Goal: Task Accomplishment & Management: Manage account settings

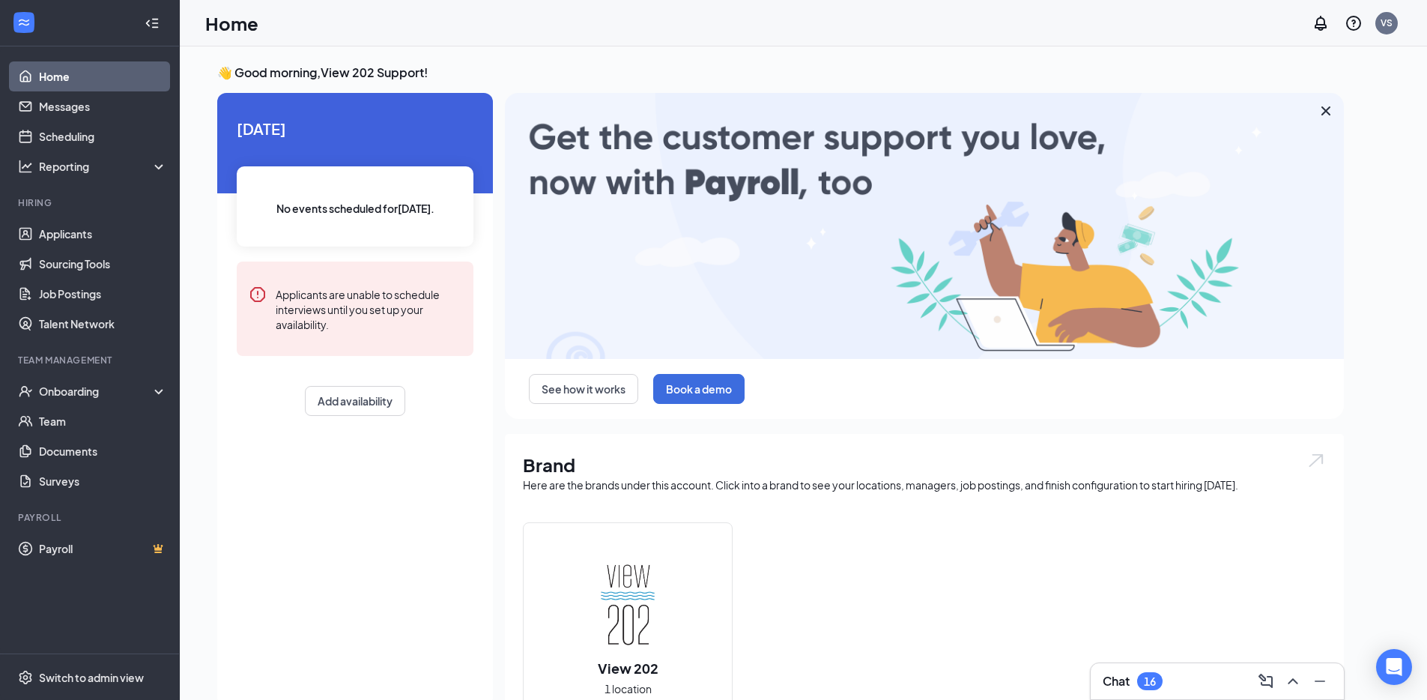
click at [413, 76] on h3 "👋 Good morning, View 202 Support !" at bounding box center [780, 72] width 1127 height 16
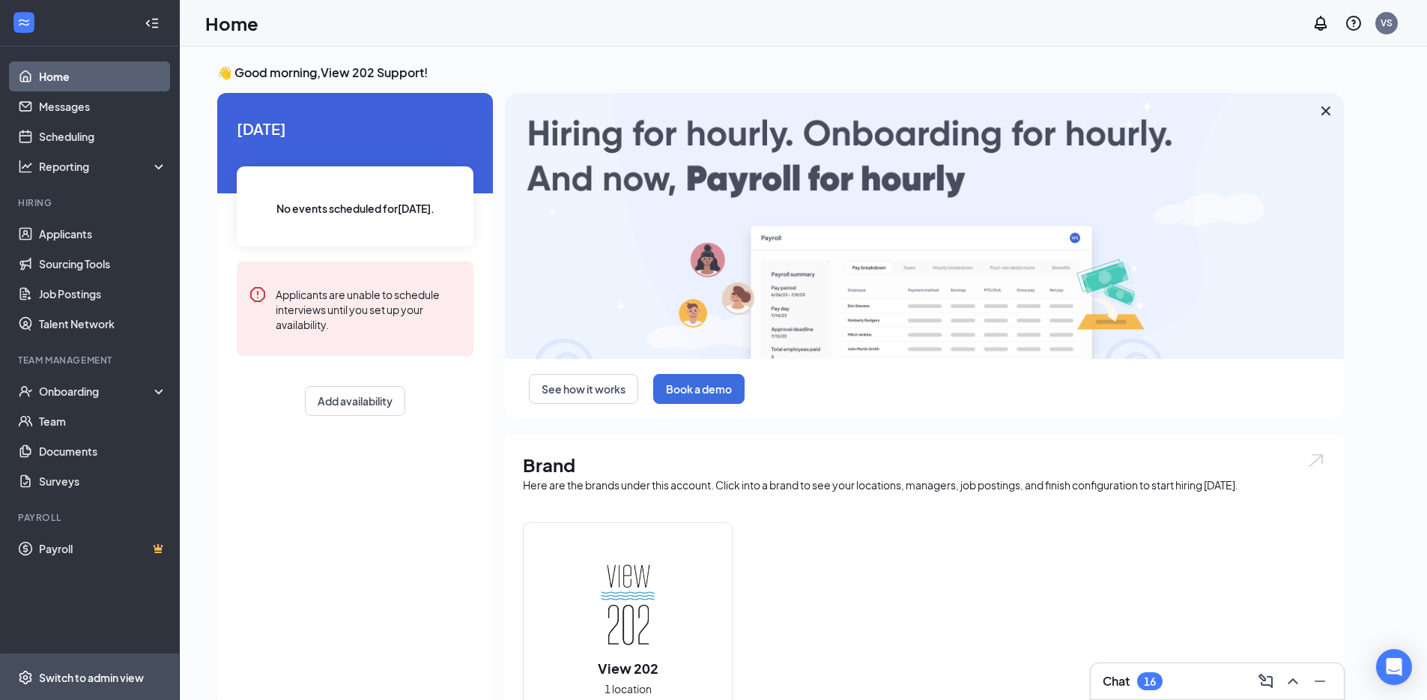
click at [123, 660] on span "Switch to admin view" at bounding box center [103, 677] width 128 height 46
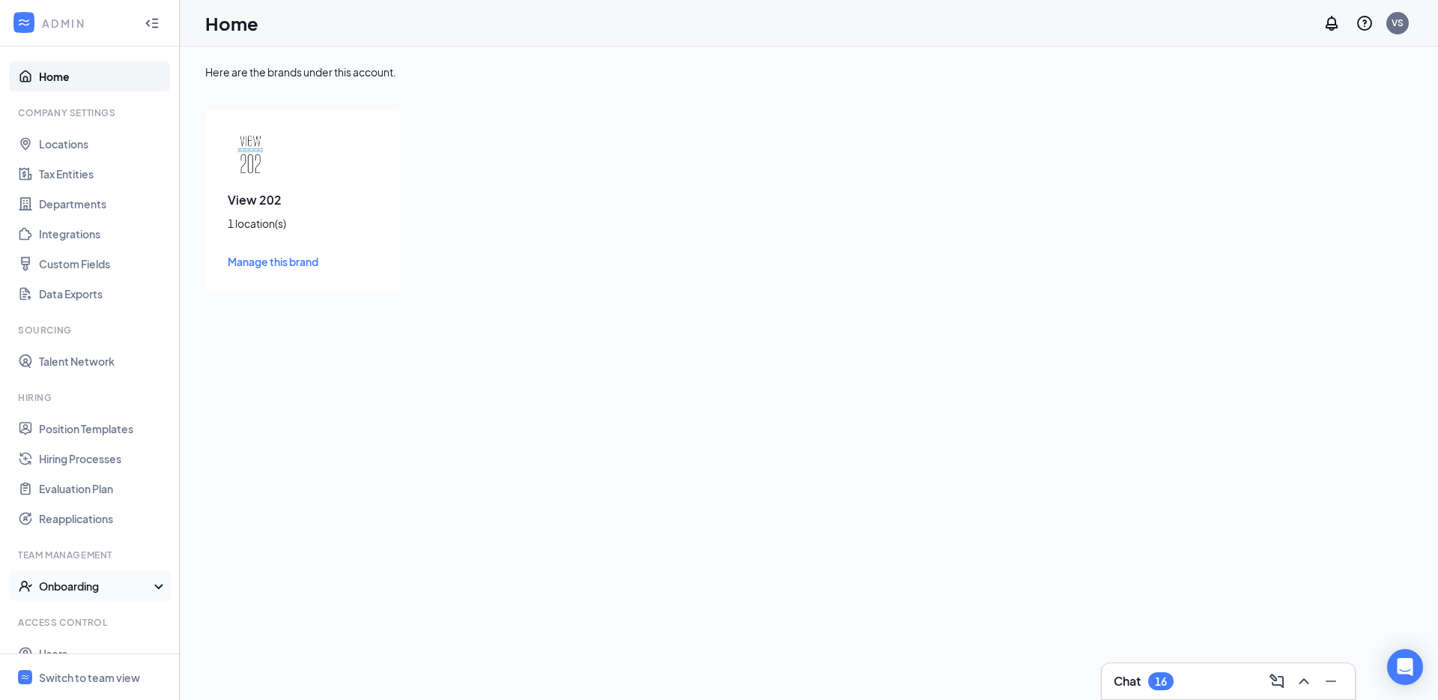
scroll to position [51, 0]
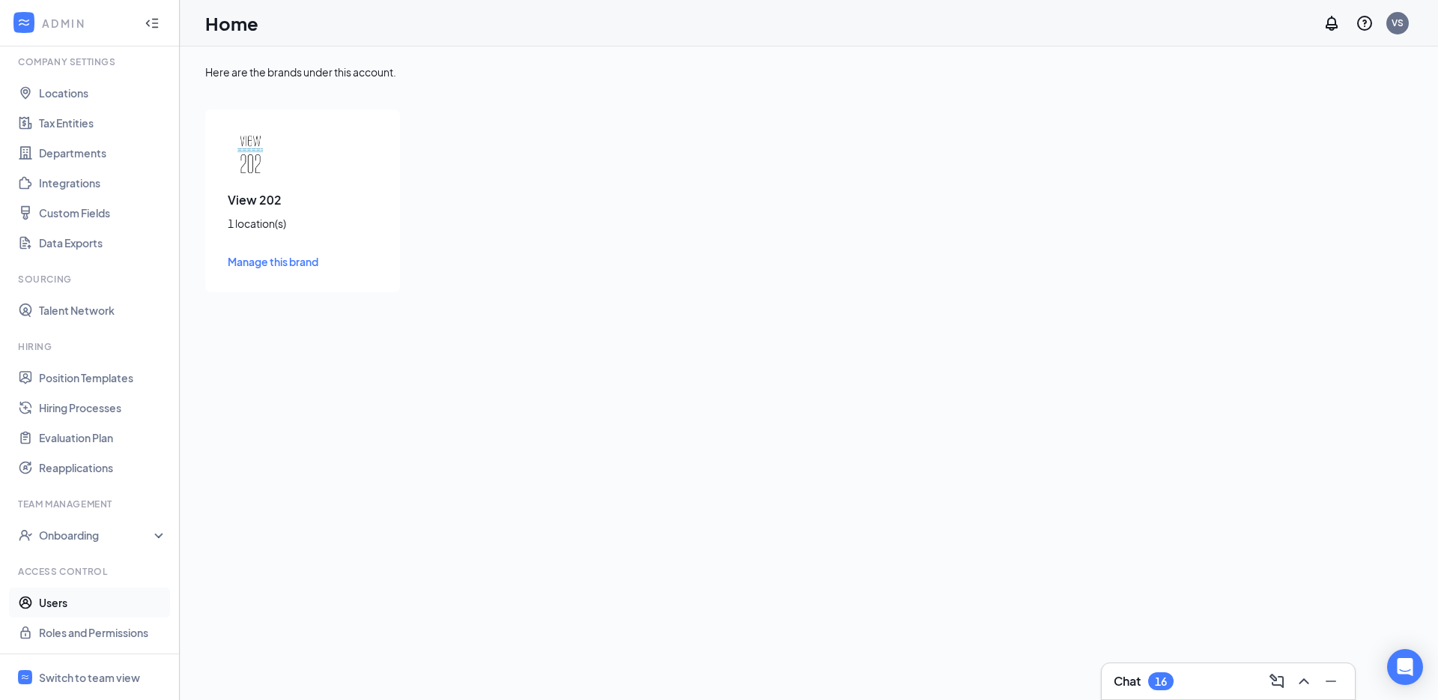
click at [122, 598] on link "Users" at bounding box center [103, 602] width 128 height 30
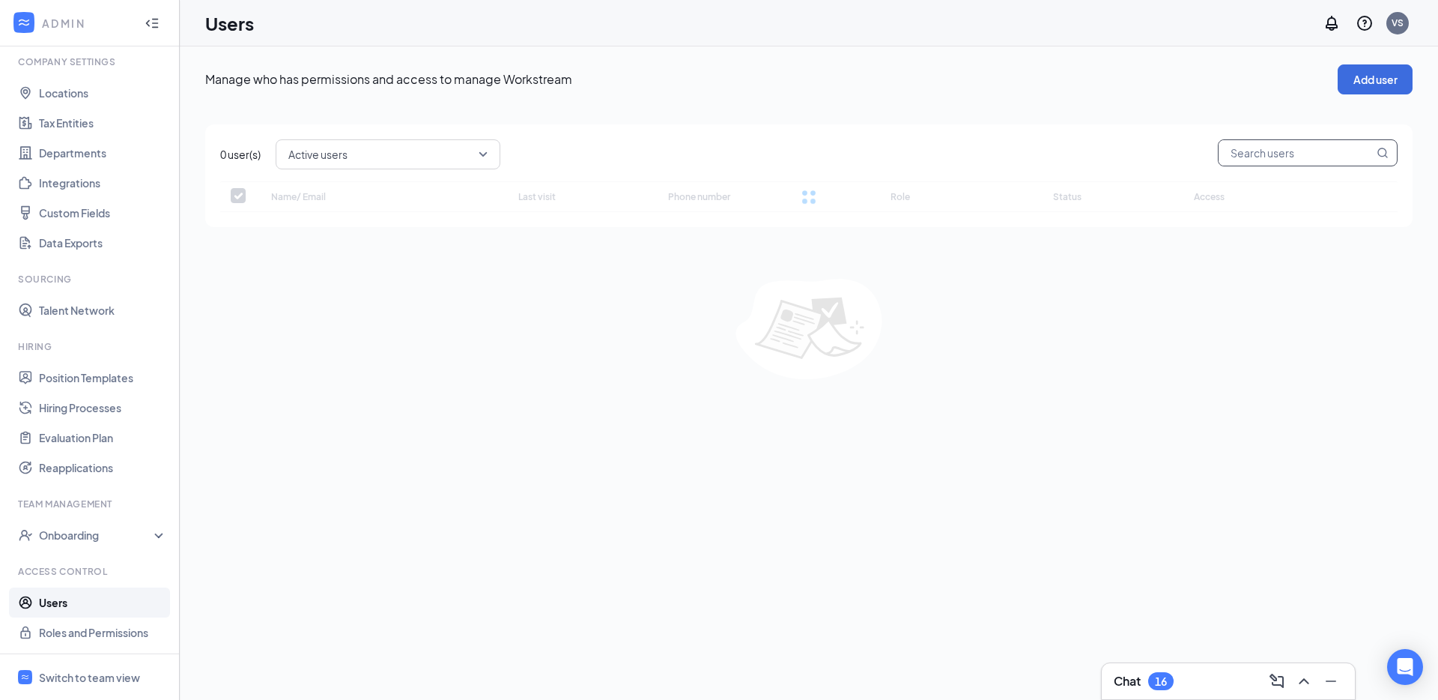
click at [1252, 163] on input "text" at bounding box center [1296, 152] width 155 height 25
checkbox input "false"
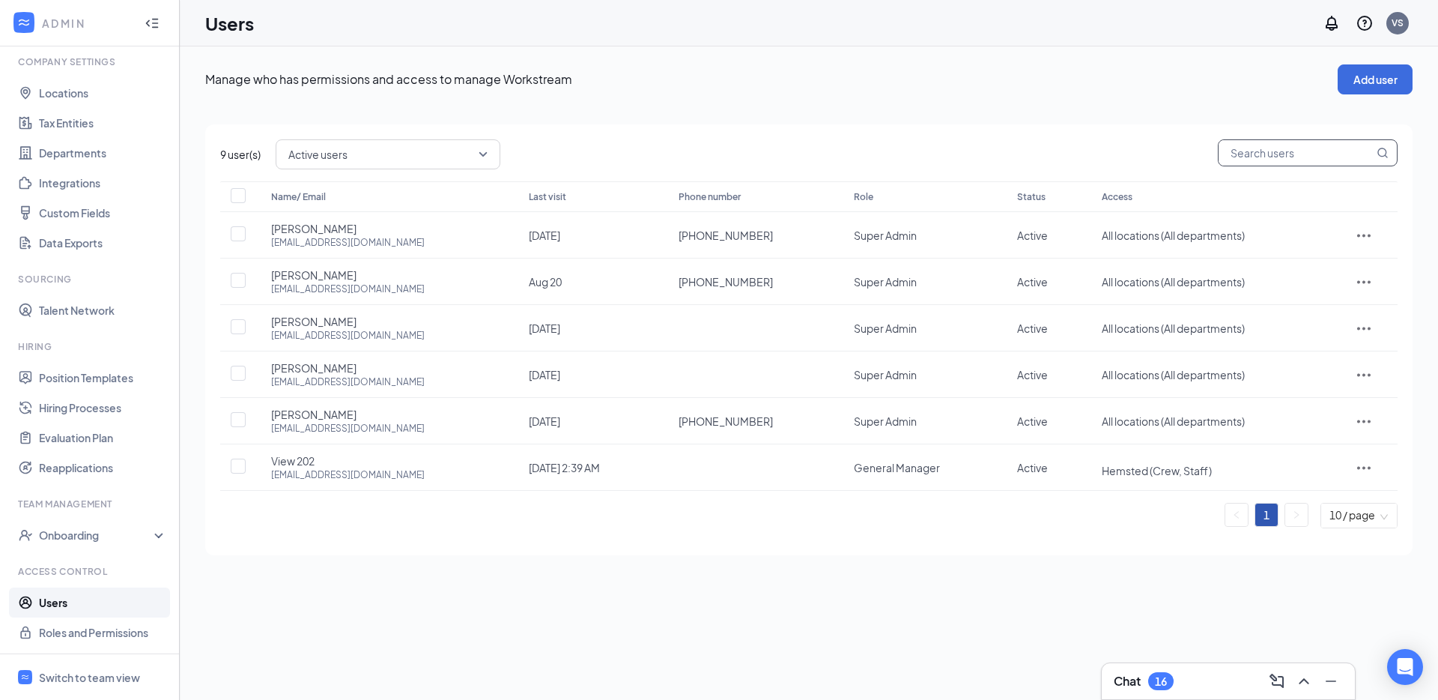
paste input "view202@jafoods.com"
type input "view202@jafoods.com"
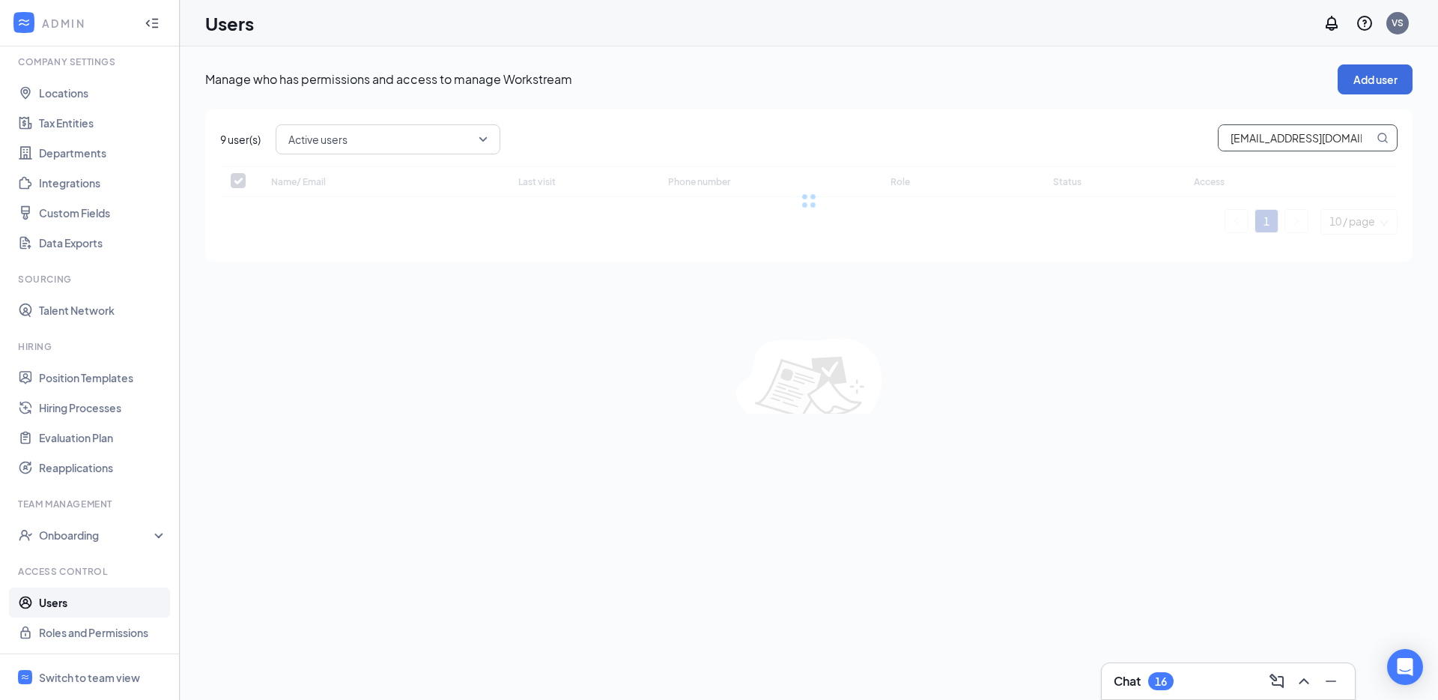
checkbox input "false"
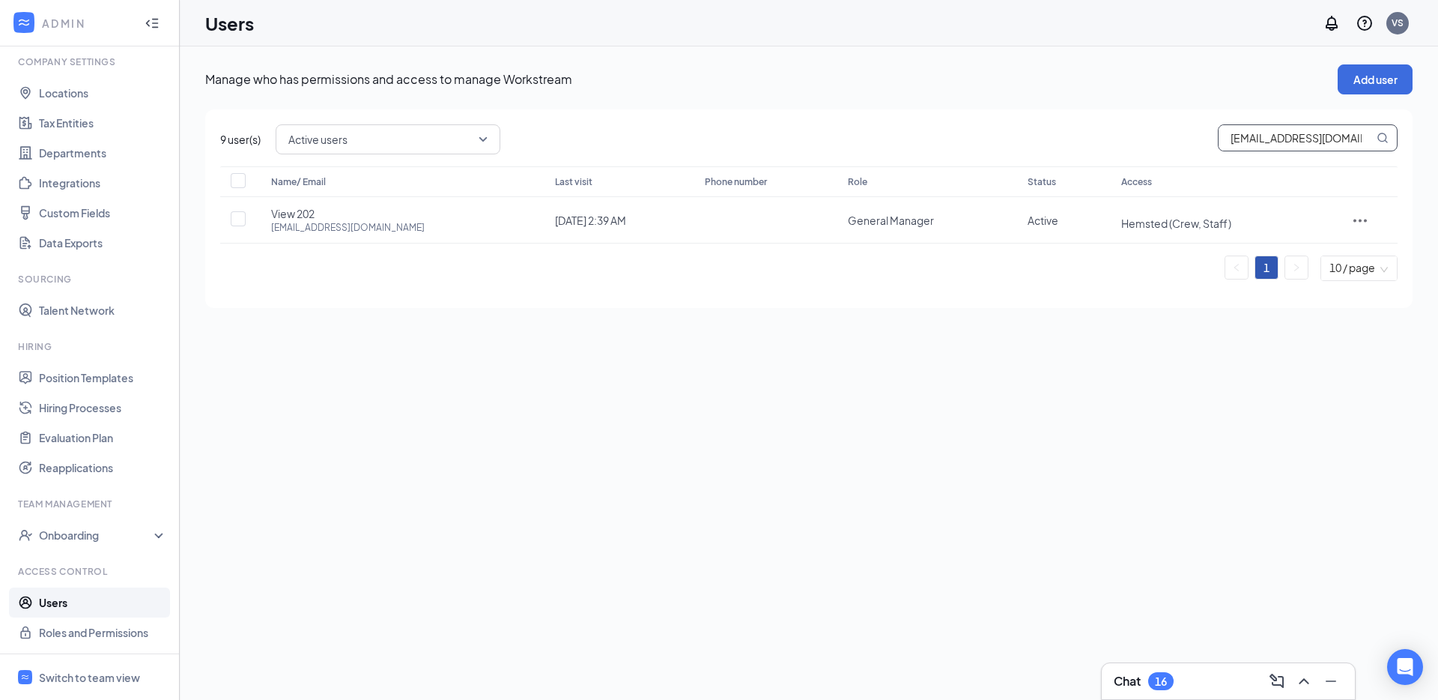
type input "view202@jafoods.com"
